Goal: Information Seeking & Learning: Learn about a topic

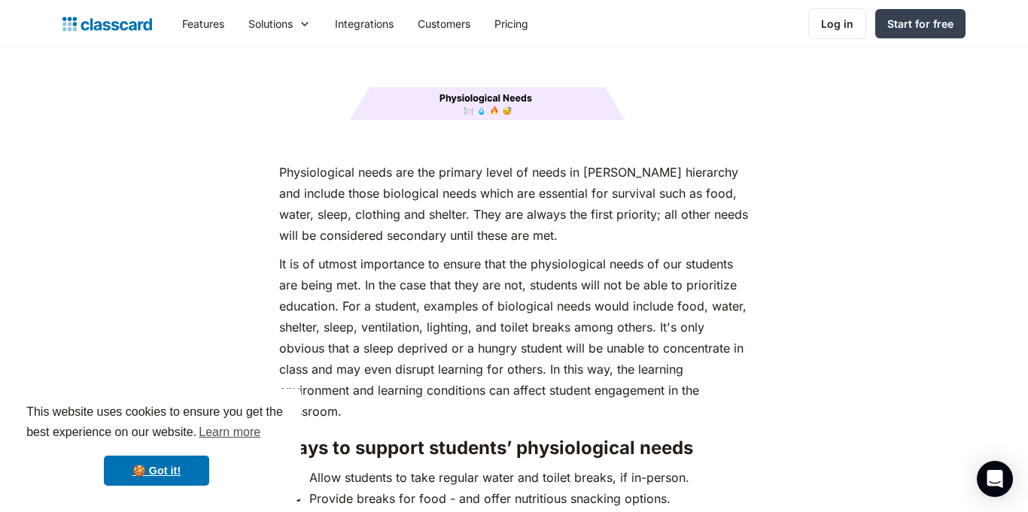
scroll to position [2030, 0]
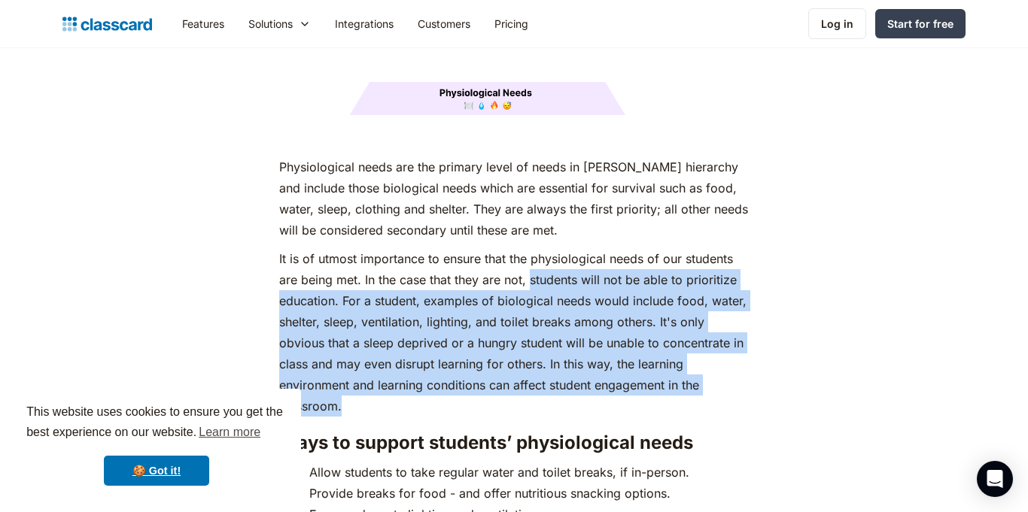
drag, startPoint x: 531, startPoint y: 253, endPoint x: 653, endPoint y: 374, distance: 171.8
click at [653, 374] on p "It is of utmost importance to ensure that the physiological needs of our studen…" at bounding box center [513, 332] width 469 height 169
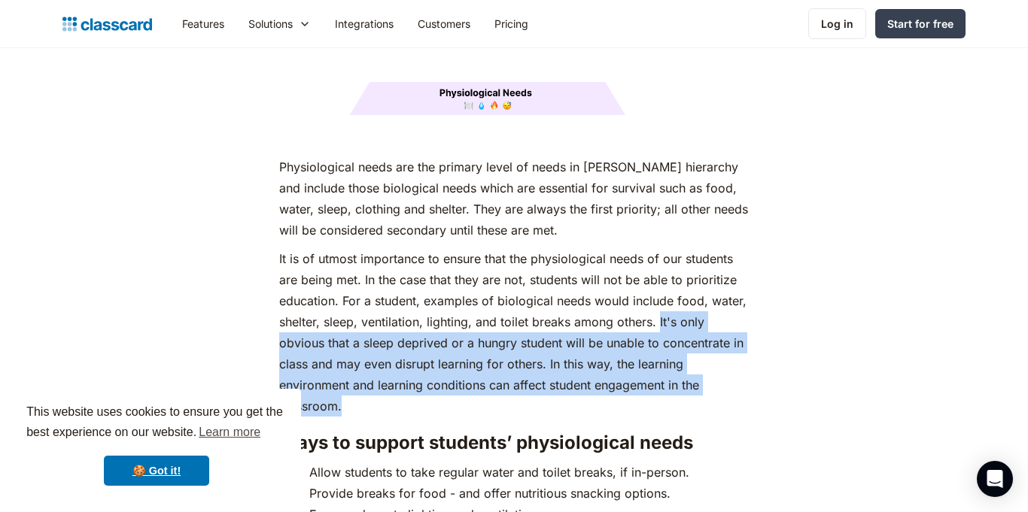
drag, startPoint x: 660, startPoint y: 296, endPoint x: 644, endPoint y: 378, distance: 82.8
click at [644, 378] on p "It is of utmost importance to ensure that the physiological needs of our studen…" at bounding box center [513, 332] width 469 height 169
click at [621, 128] on p "‍" at bounding box center [513, 138] width 469 height 21
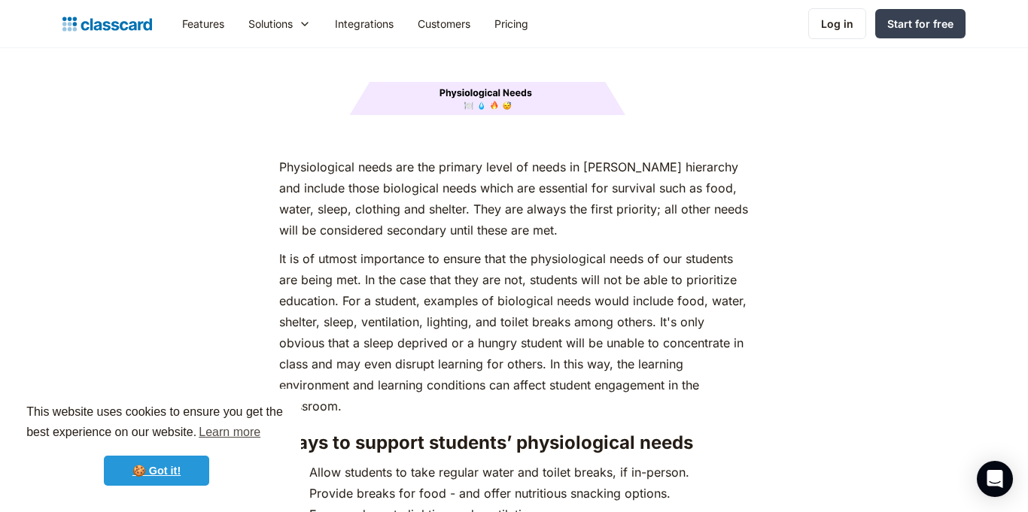
click at [171, 474] on link "🍪 Got it!" at bounding box center [156, 471] width 105 height 30
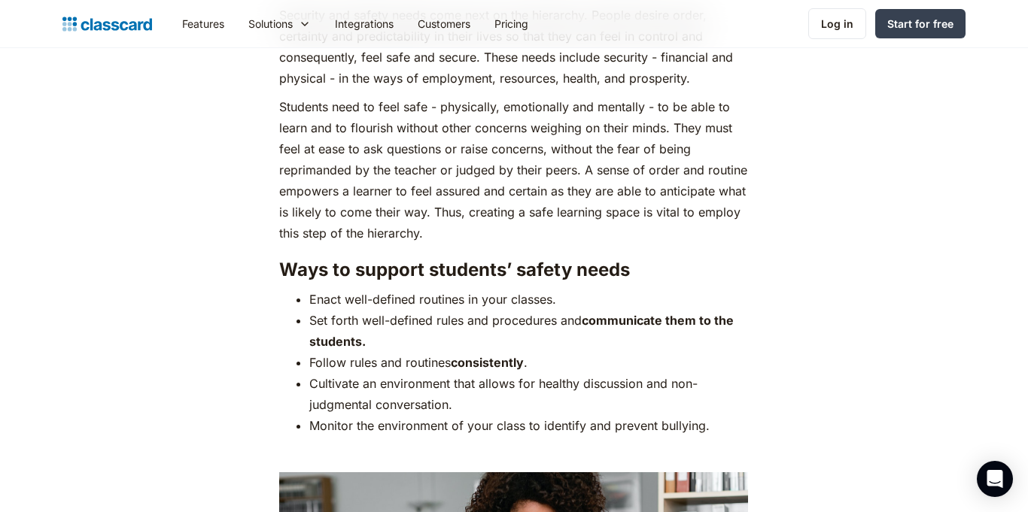
scroll to position [2923, 0]
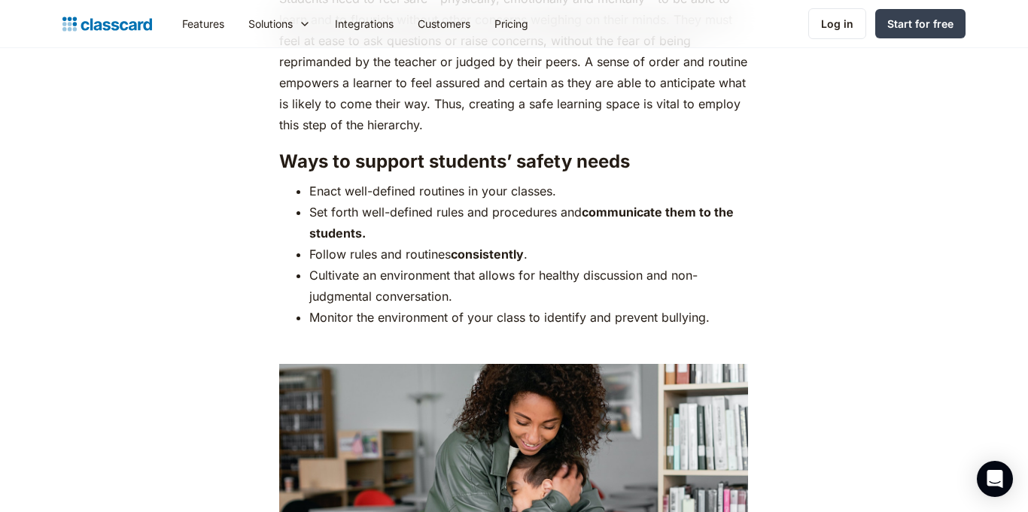
click at [450, 336] on p "‍" at bounding box center [513, 346] width 469 height 21
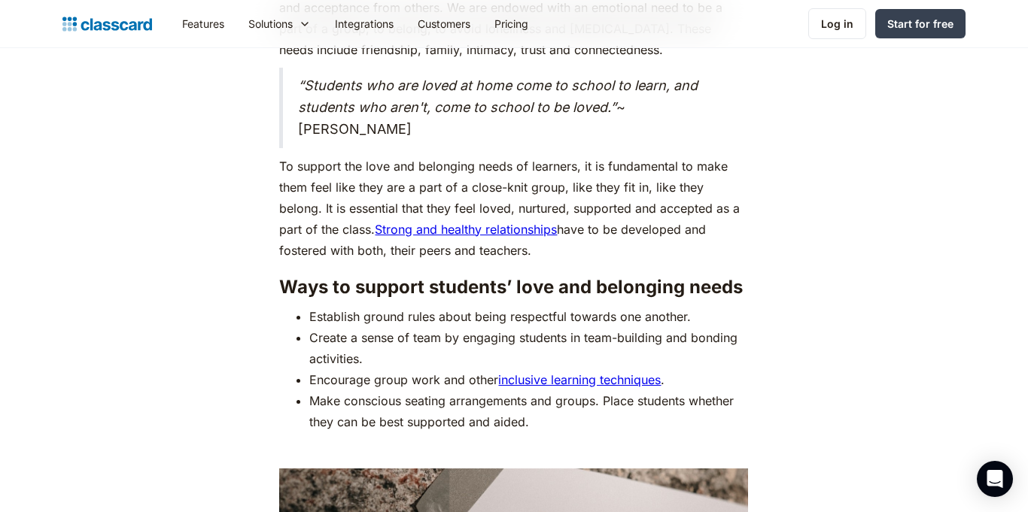
scroll to position [4186, 0]
